Goal: Information Seeking & Learning: Check status

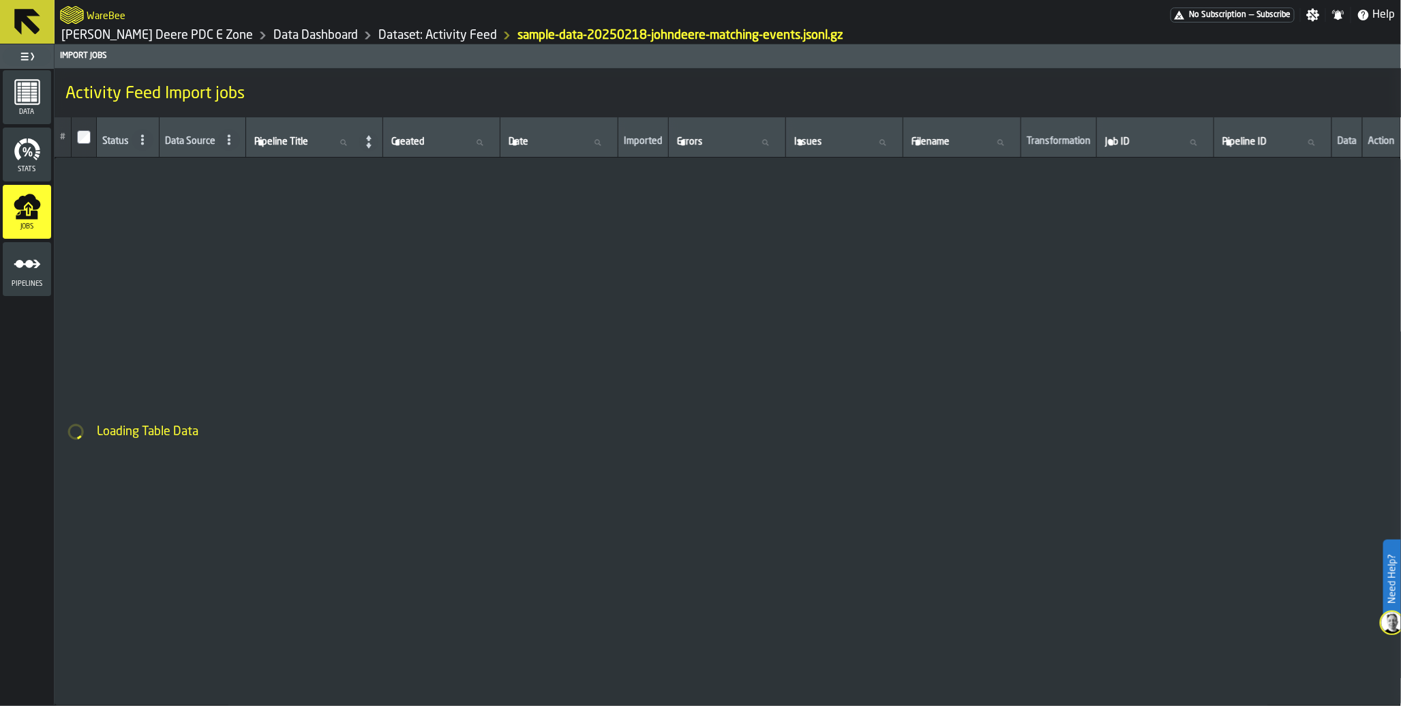
click at [1270, 11] on span "Subscribe" at bounding box center [1273, 15] width 35 height 10
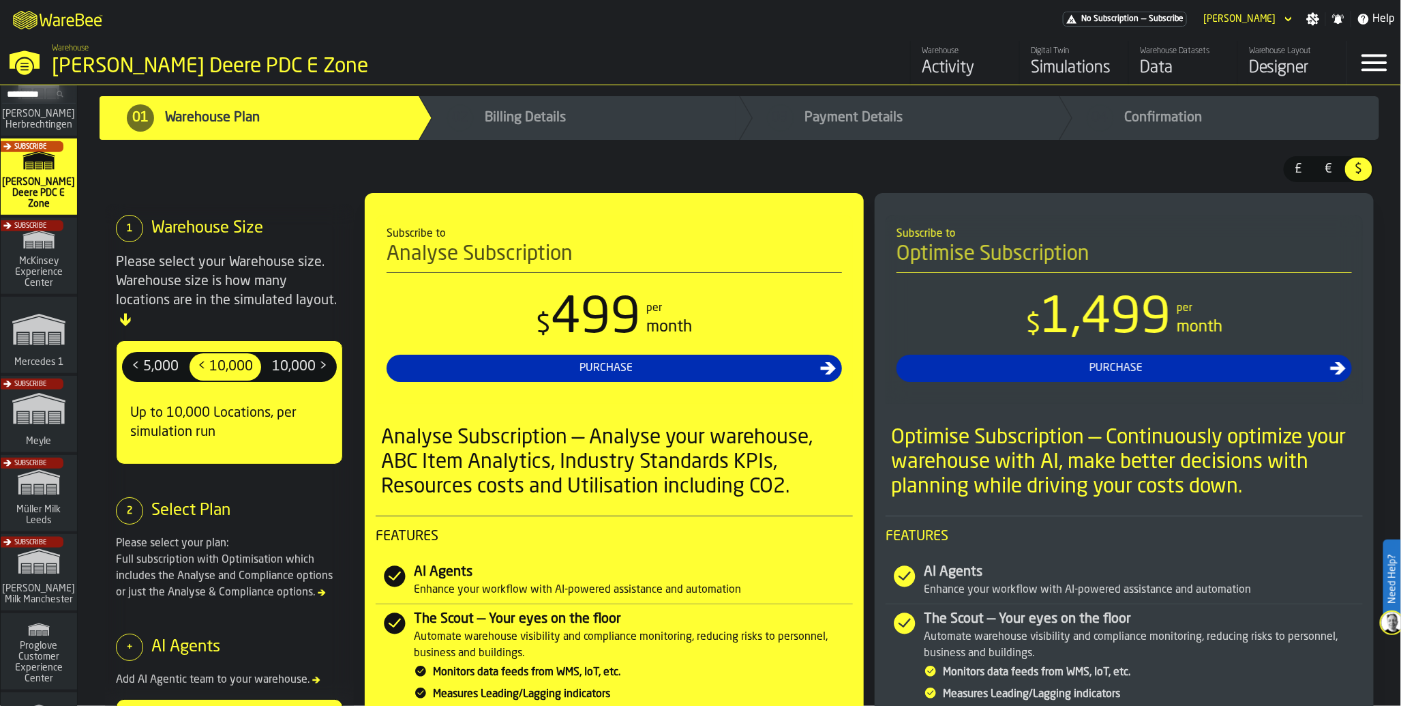
scroll to position [502, 0]
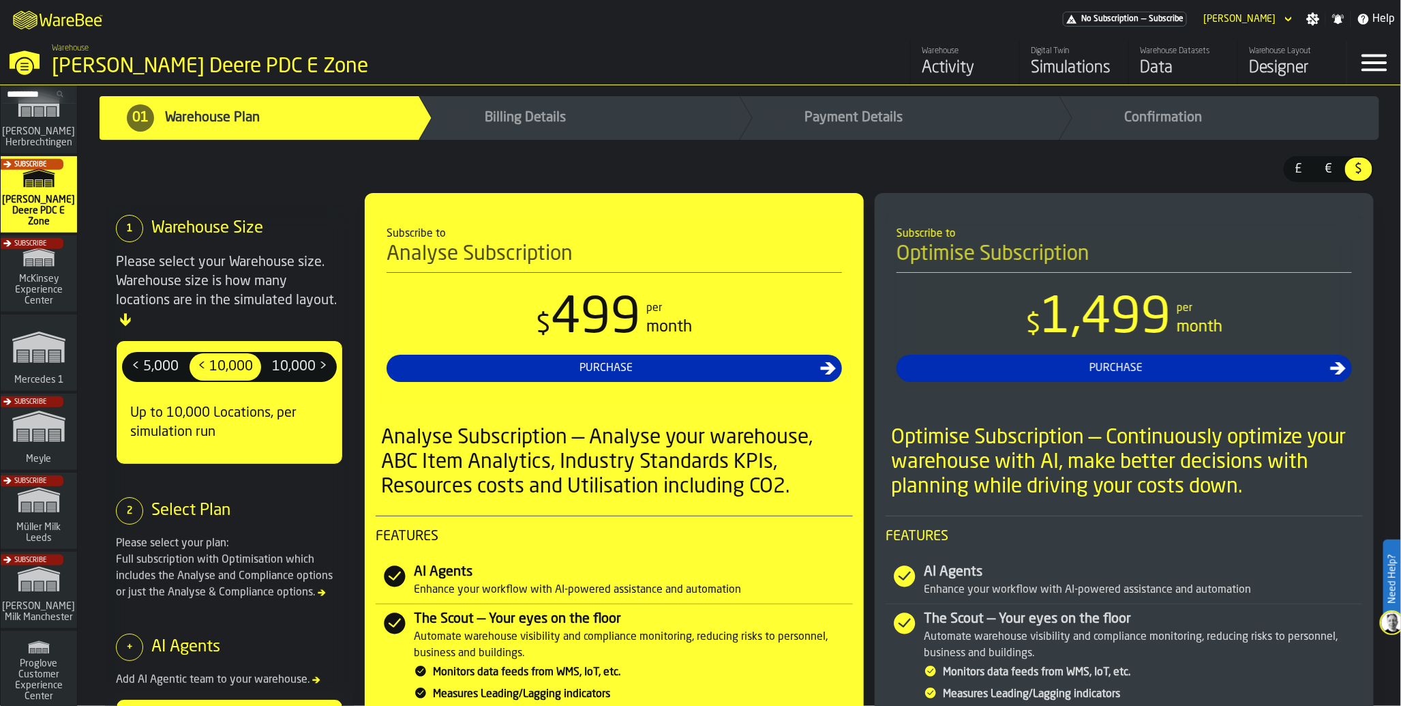
click at [42, 349] on polygon "link-to-/wh/i/a24a3e22-db74-4543-ba93-f633e23cdb4e/simulations" at bounding box center [38, 349] width 51 height 28
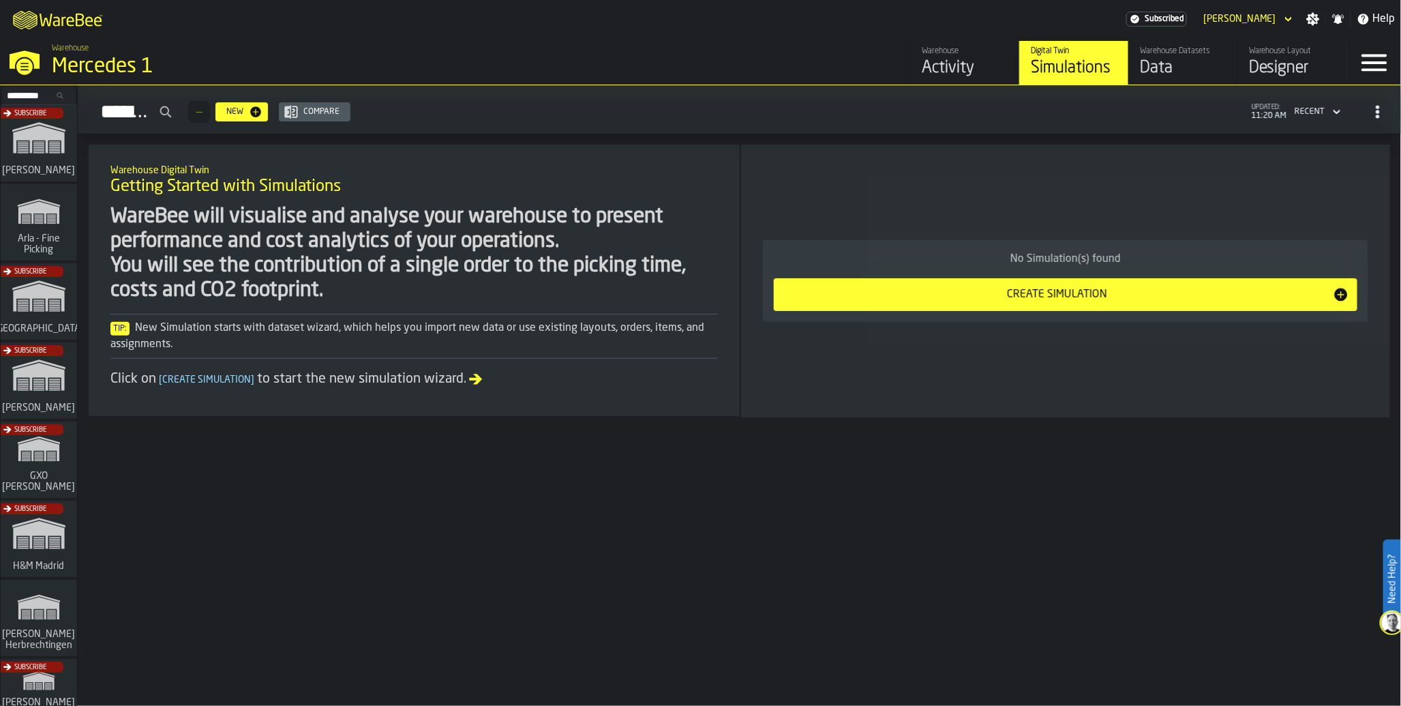
click at [948, 52] on div "Warehouse" at bounding box center [965, 51] width 87 height 10
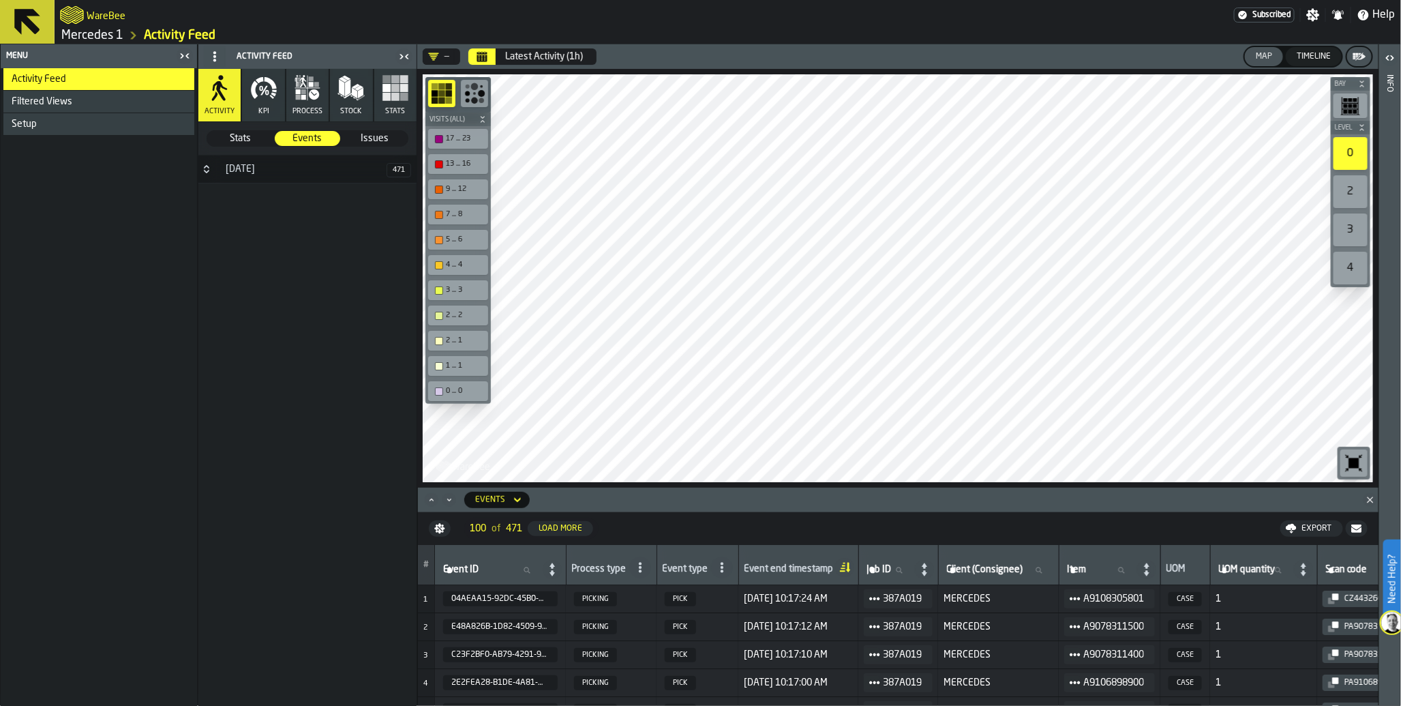
click at [312, 100] on icon "button" at bounding box center [307, 87] width 27 height 27
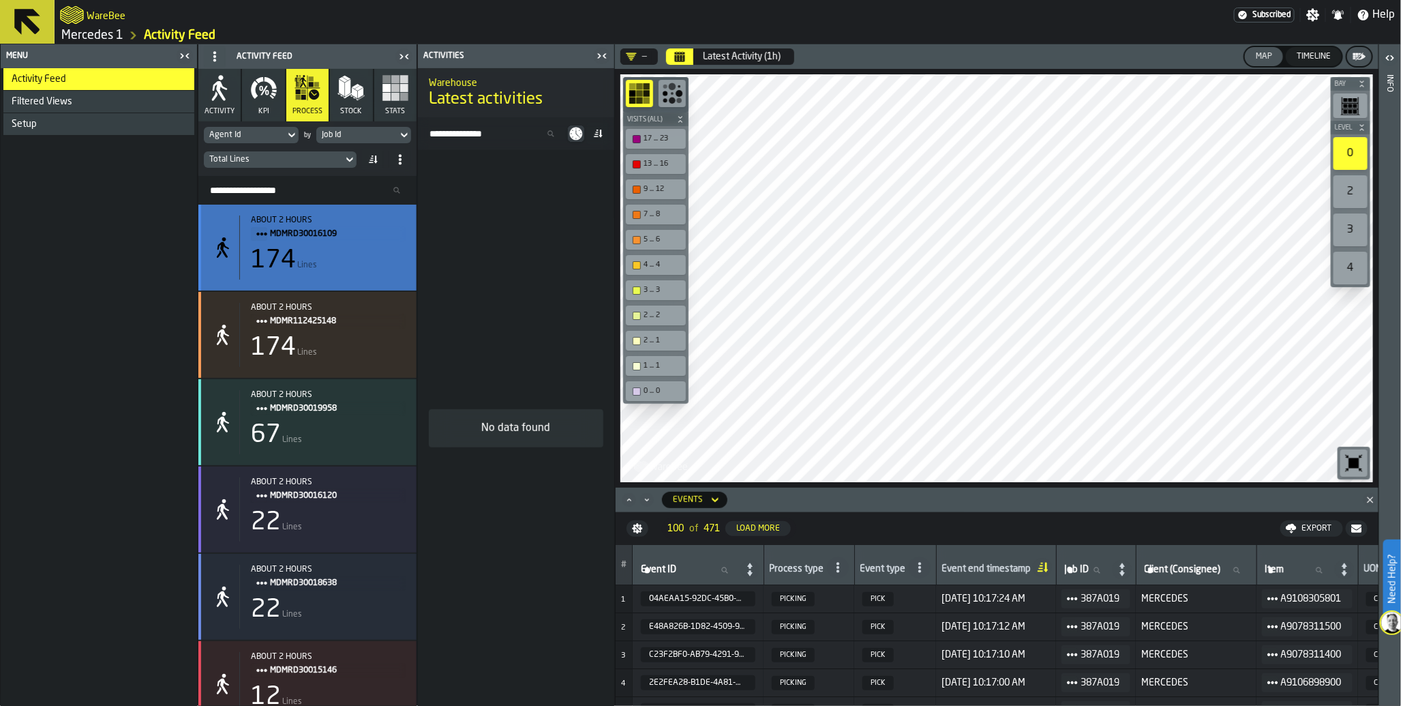
click at [273, 250] on div "174" at bounding box center [273, 260] width 45 height 27
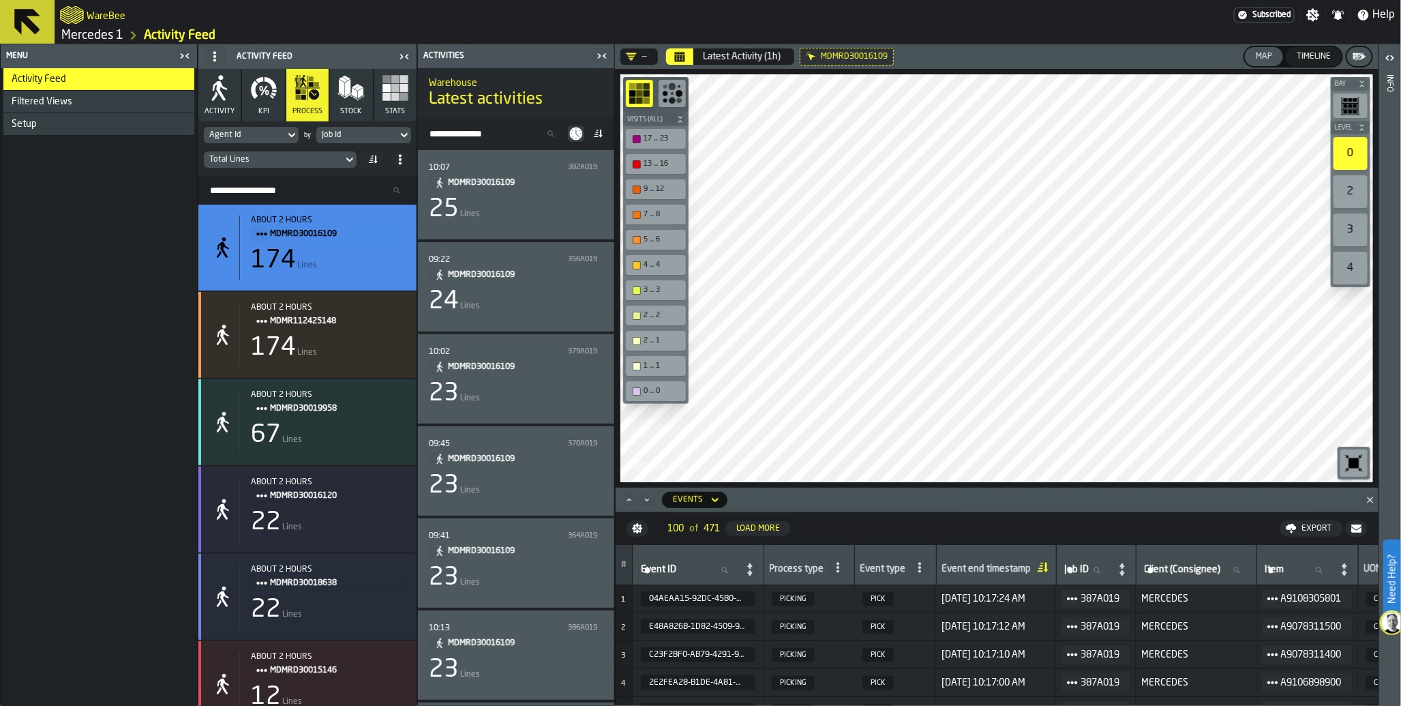
click at [476, 183] on span "MDMRD30016109" at bounding box center [520, 182] width 145 height 15
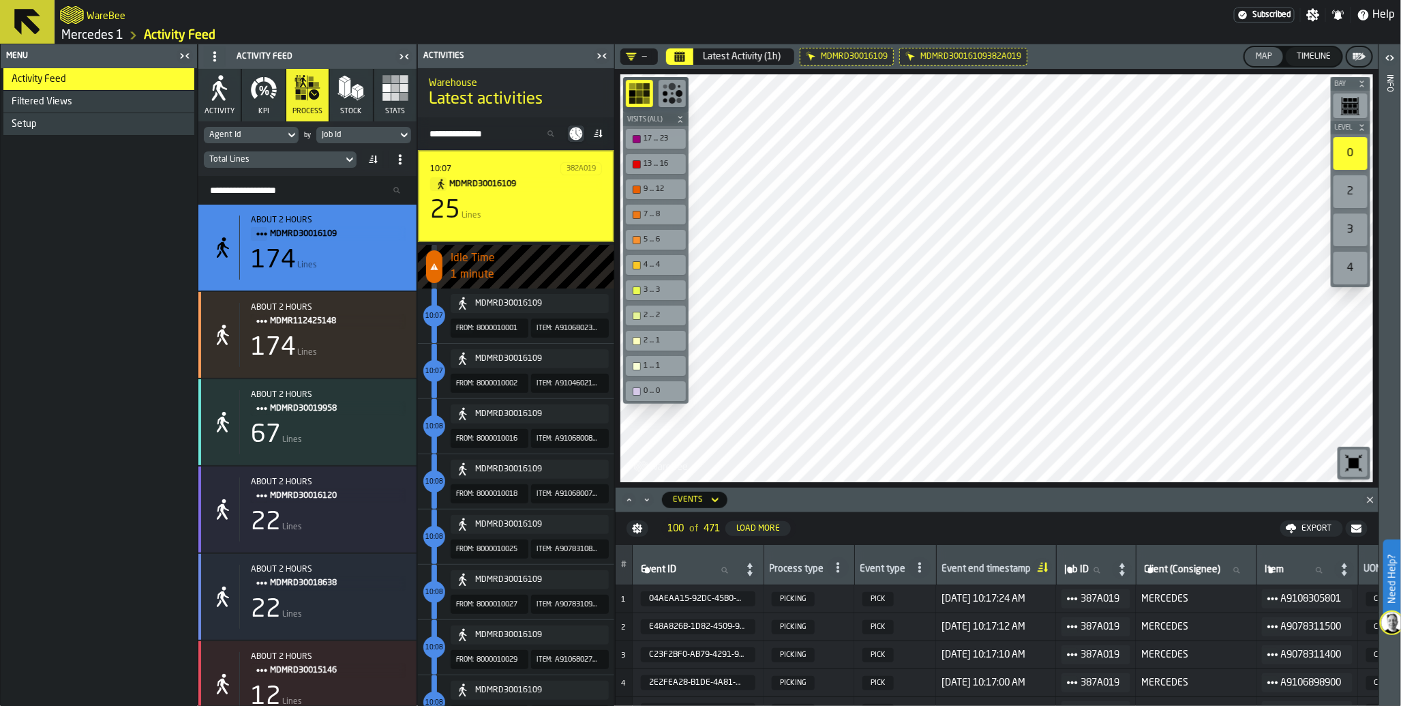
click at [498, 309] on button "MDMRD30016109" at bounding box center [530, 303] width 158 height 19
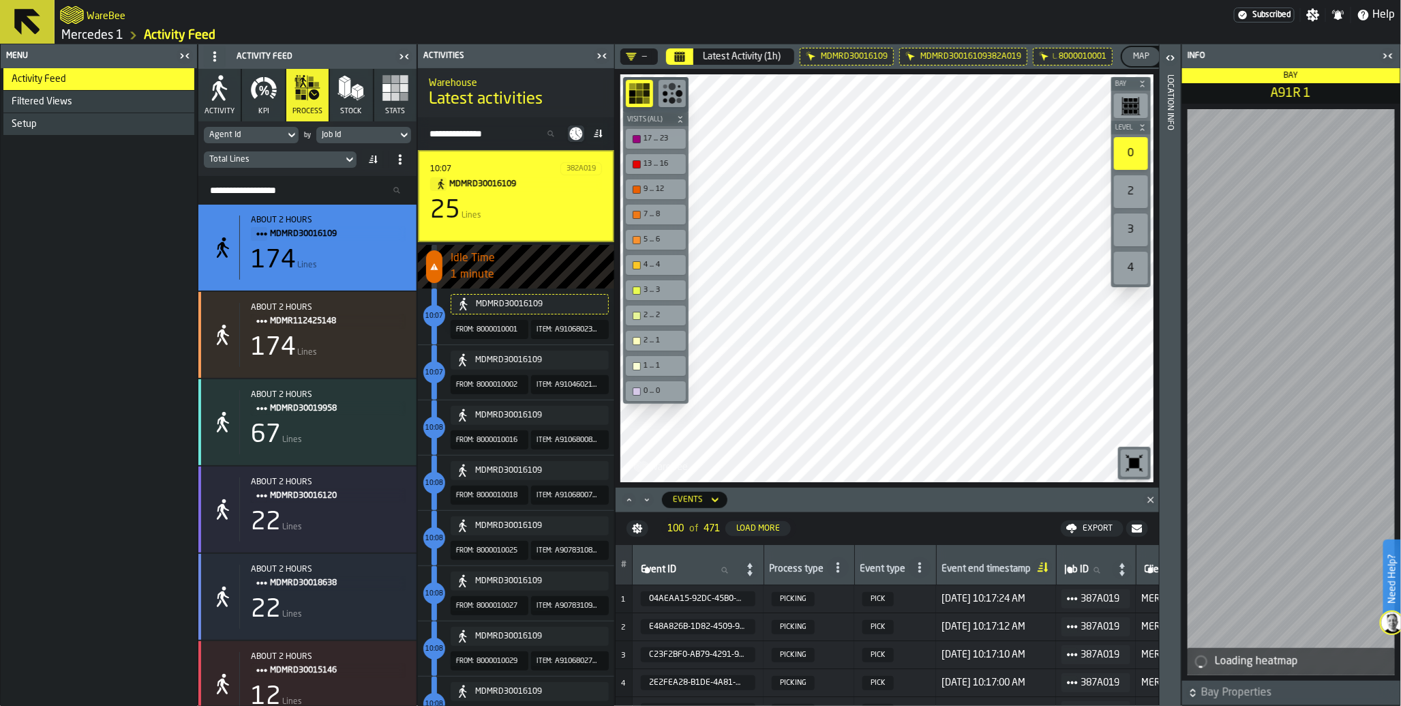
click at [1386, 59] on icon "button-toggle-Close me" at bounding box center [1388, 56] width 16 height 16
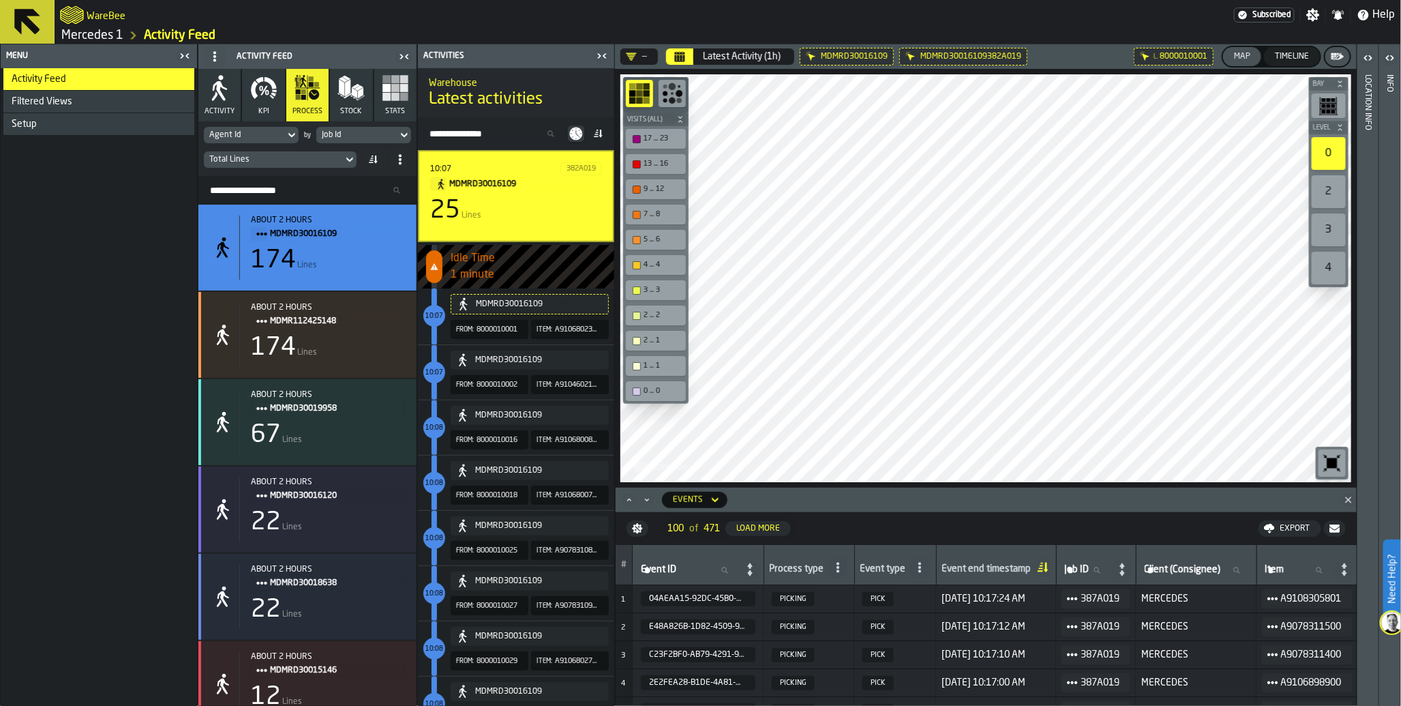
click at [181, 59] on icon "button-toggle-Close me" at bounding box center [185, 56] width 16 height 16
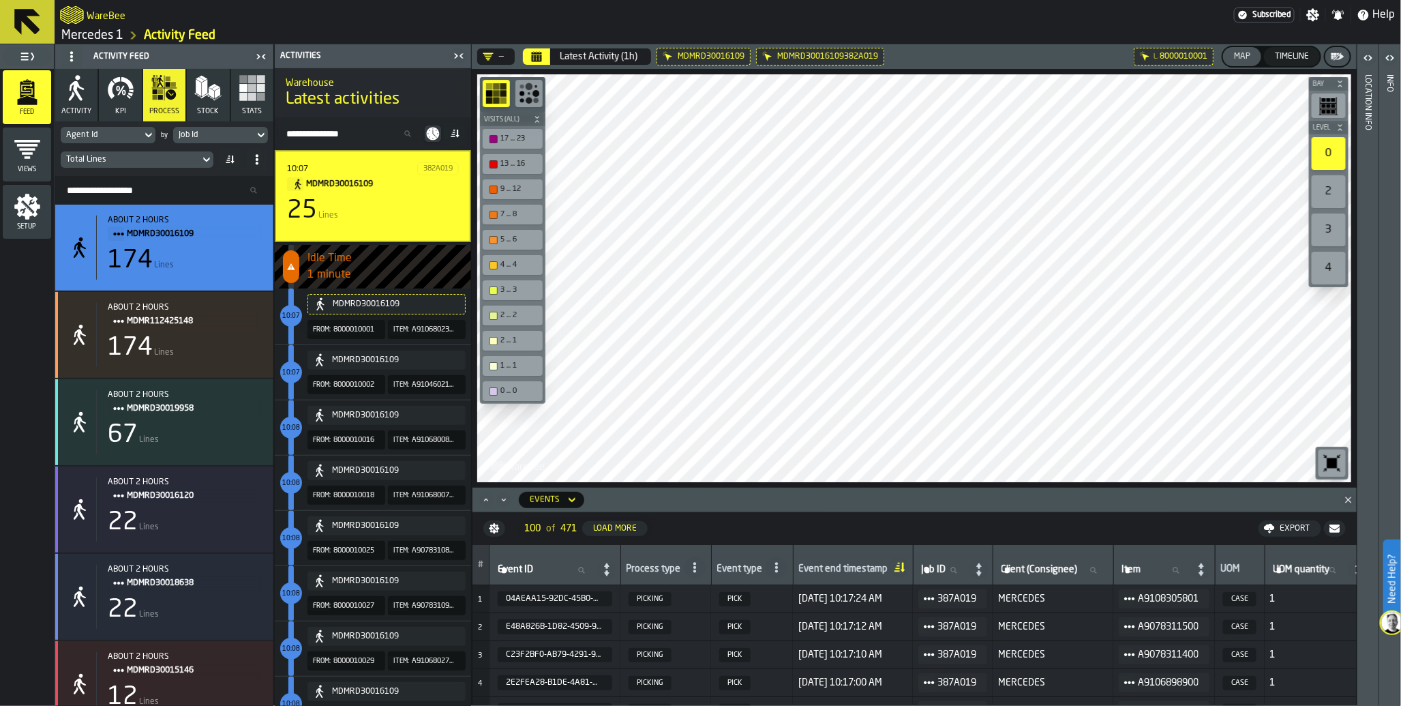
click at [1280, 15] on span "Subscribed" at bounding box center [1271, 15] width 39 height 10
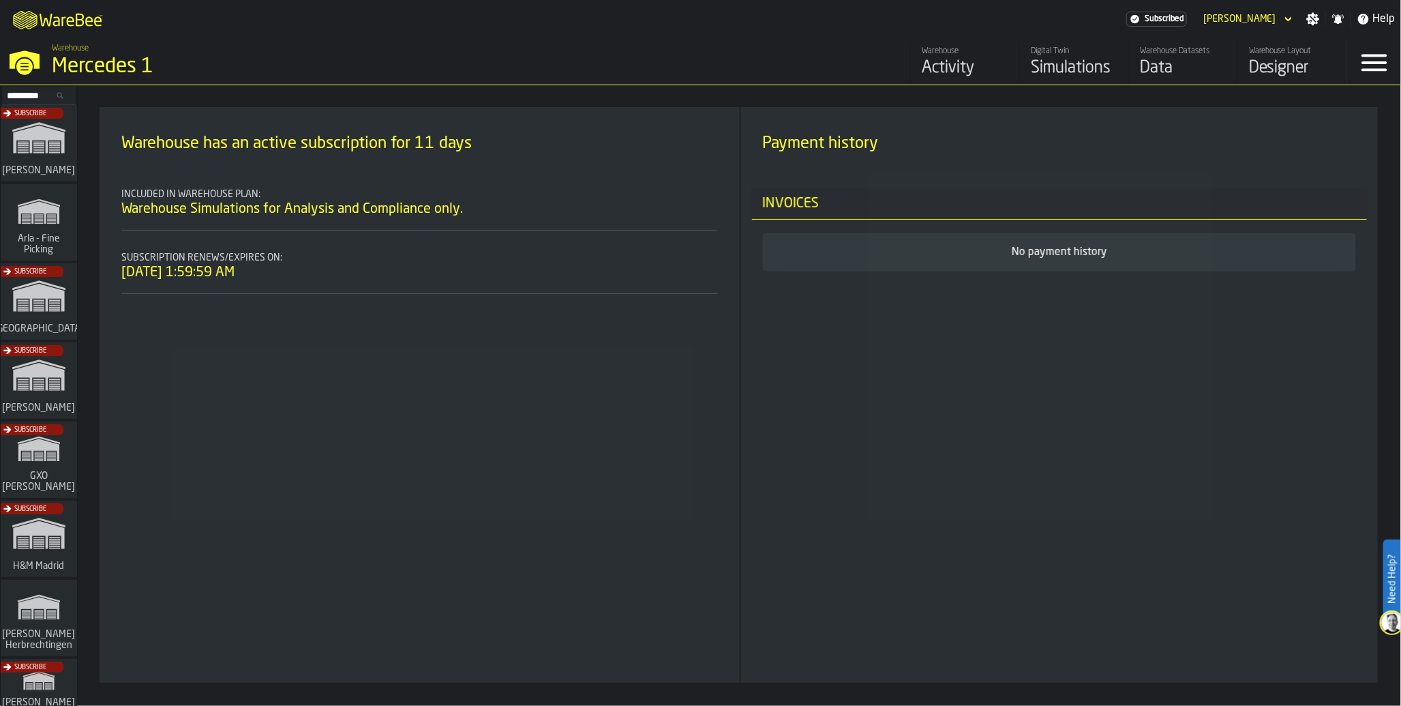
drag, startPoint x: 888, startPoint y: 298, endPoint x: 1310, endPoint y: 72, distance: 479.1
click at [1310, 72] on div "M A K I N G W A R E H O U S E S M O R E EF F I C I E N T Subscribed [PERSON_NAM…" at bounding box center [700, 353] width 1401 height 706
click at [1162, 64] on div "Data" at bounding box center [1183, 68] width 87 height 22
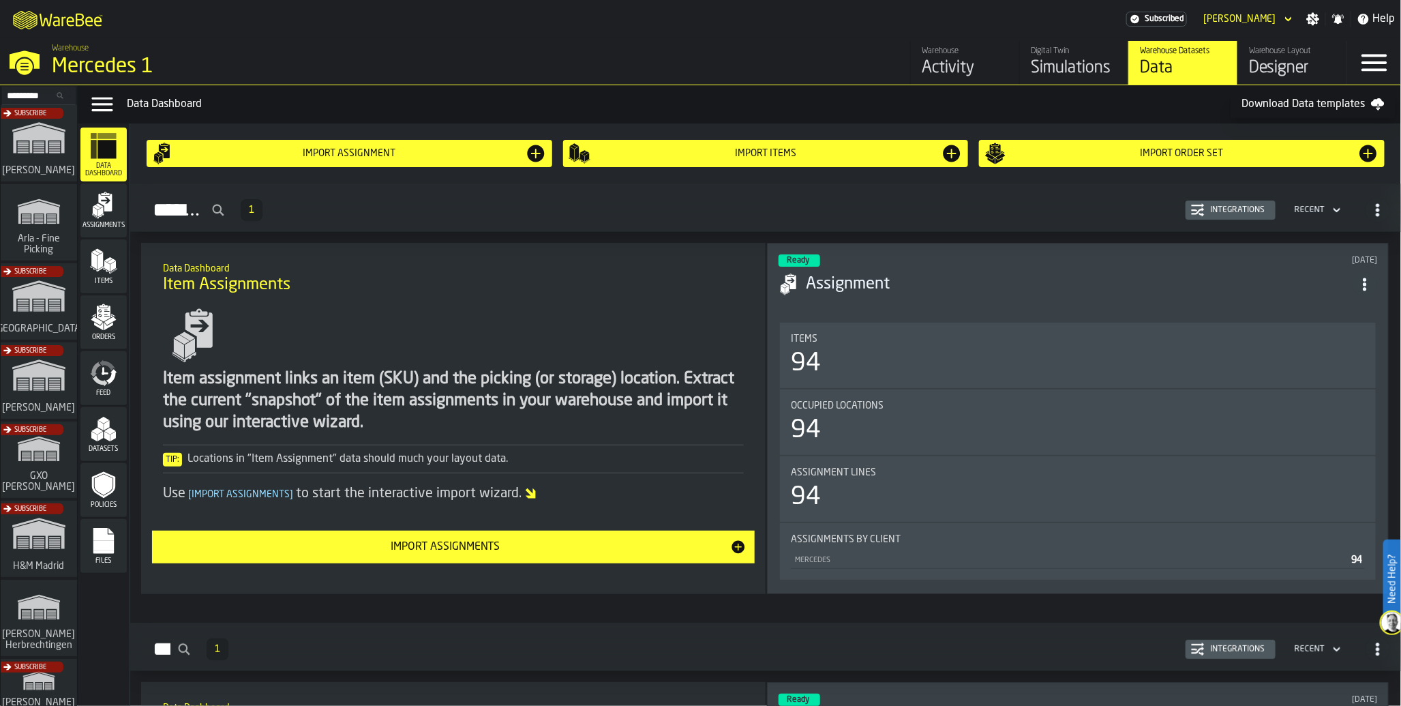
click at [106, 164] on span "Data Dashboard" at bounding box center [103, 169] width 46 height 15
click at [107, 370] on icon "menu Feed" at bounding box center [103, 372] width 27 height 27
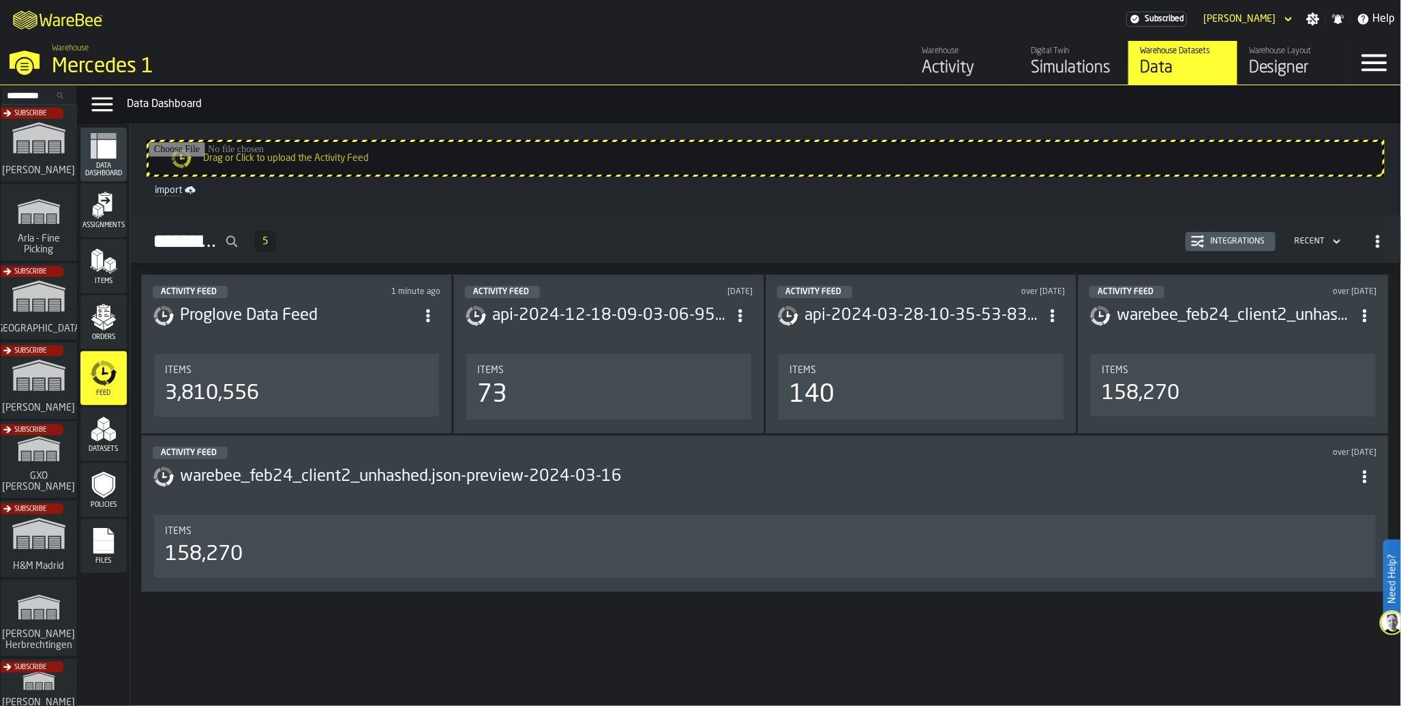
click at [237, 370] on div "Items" at bounding box center [296, 370] width 263 height 11
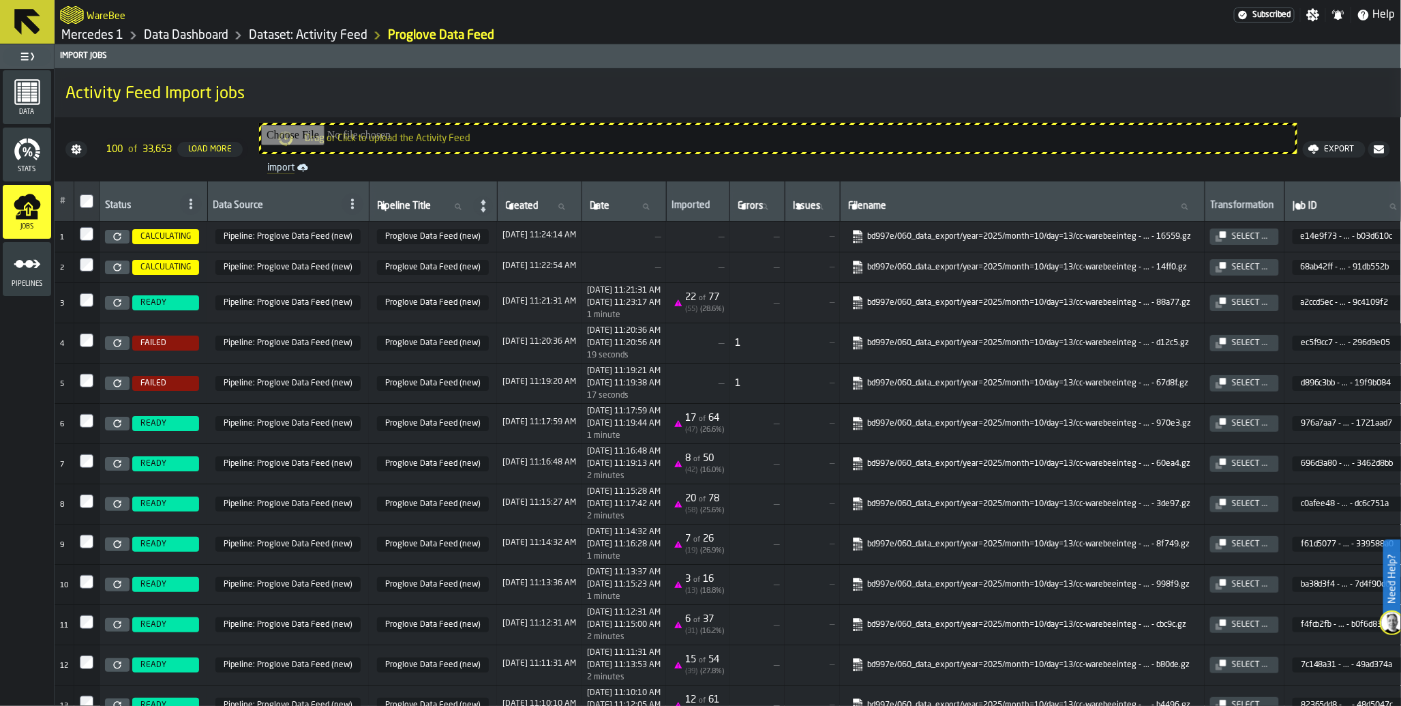
click at [22, 93] on rect "menu Data" at bounding box center [25, 94] width 9 height 2
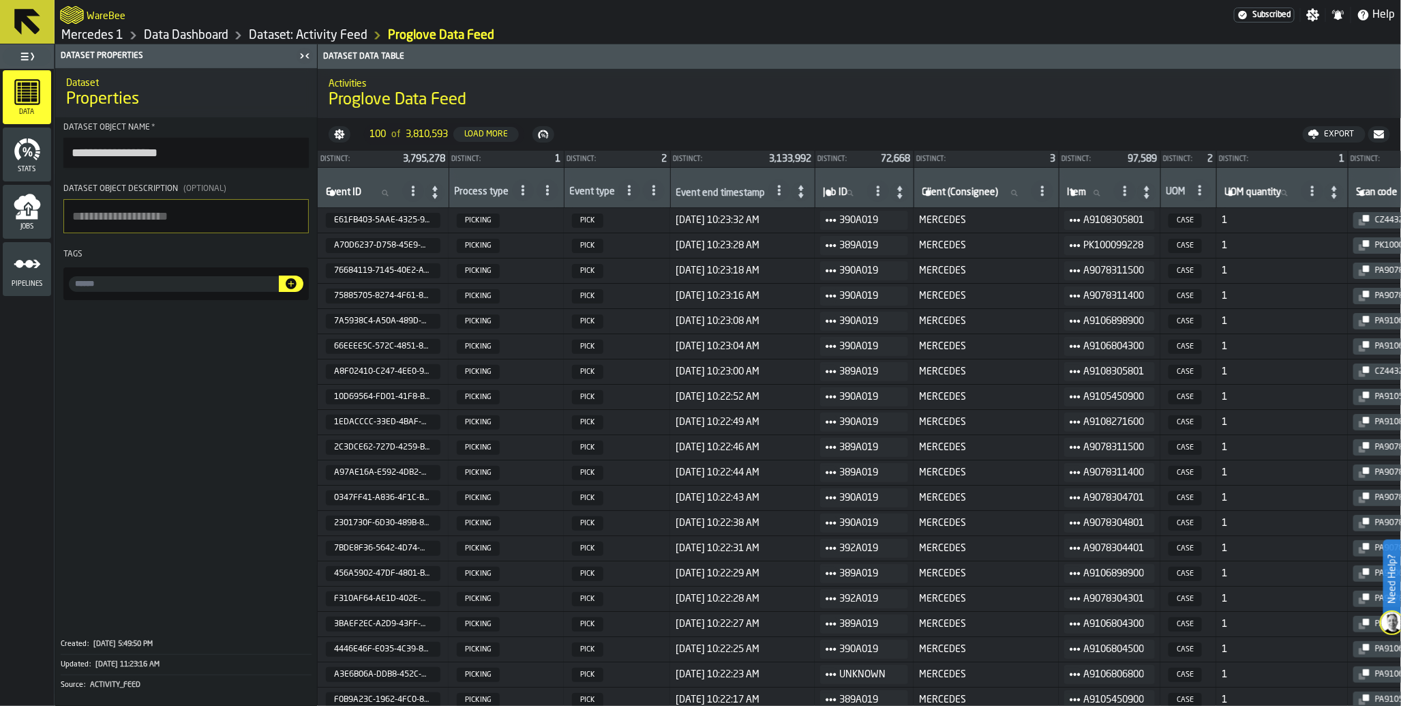
click at [903, 198] on icon at bounding box center [899, 191] width 5 height 13
click at [903, 190] on icon at bounding box center [899, 192] width 19 height 19
click at [855, 200] on input "Job ID Job ID" at bounding box center [843, 193] width 44 height 18
type input "***"
